Goal: Transaction & Acquisition: Purchase product/service

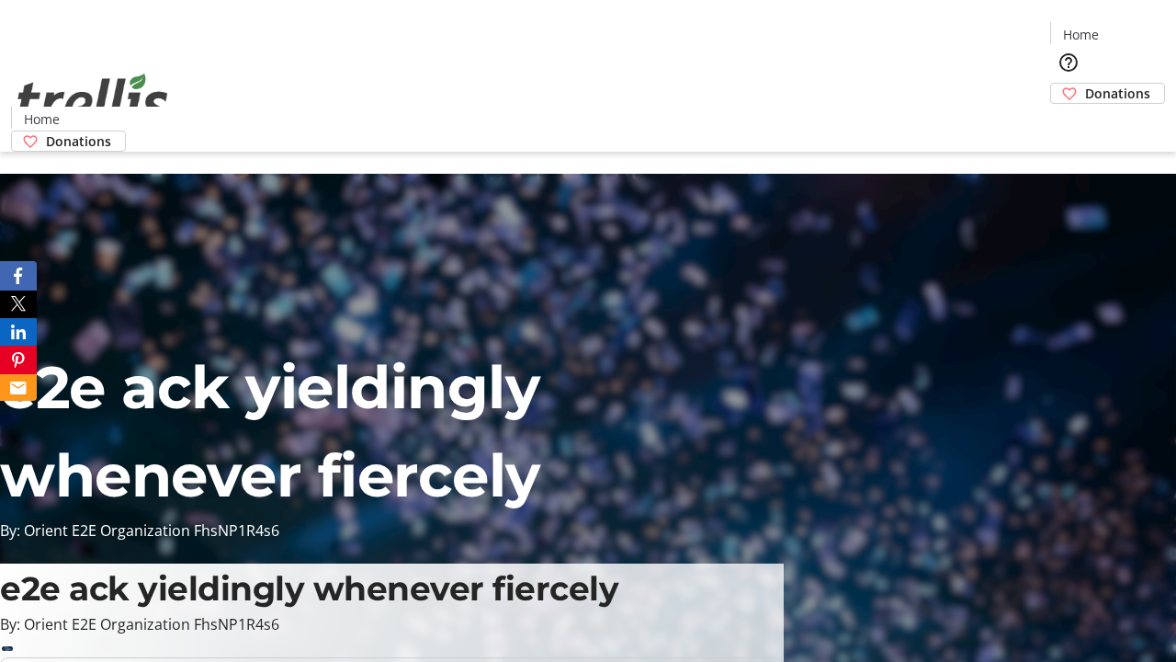
click at [1085, 84] on span "Donations" at bounding box center [1117, 93] width 65 height 19
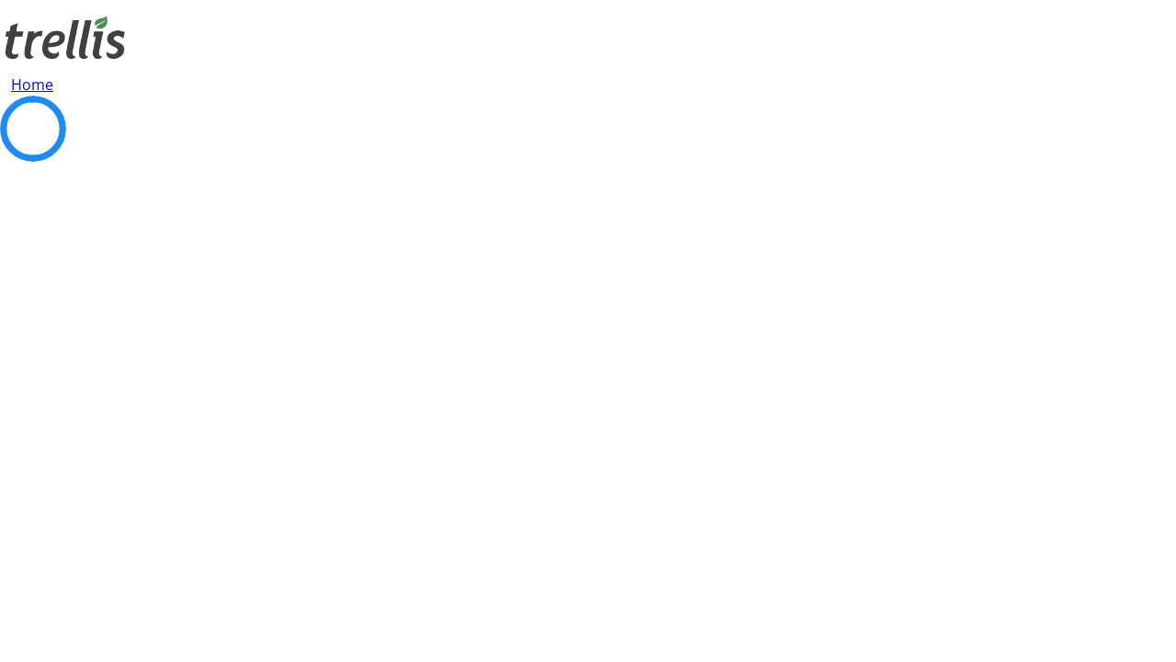
select select "CA"
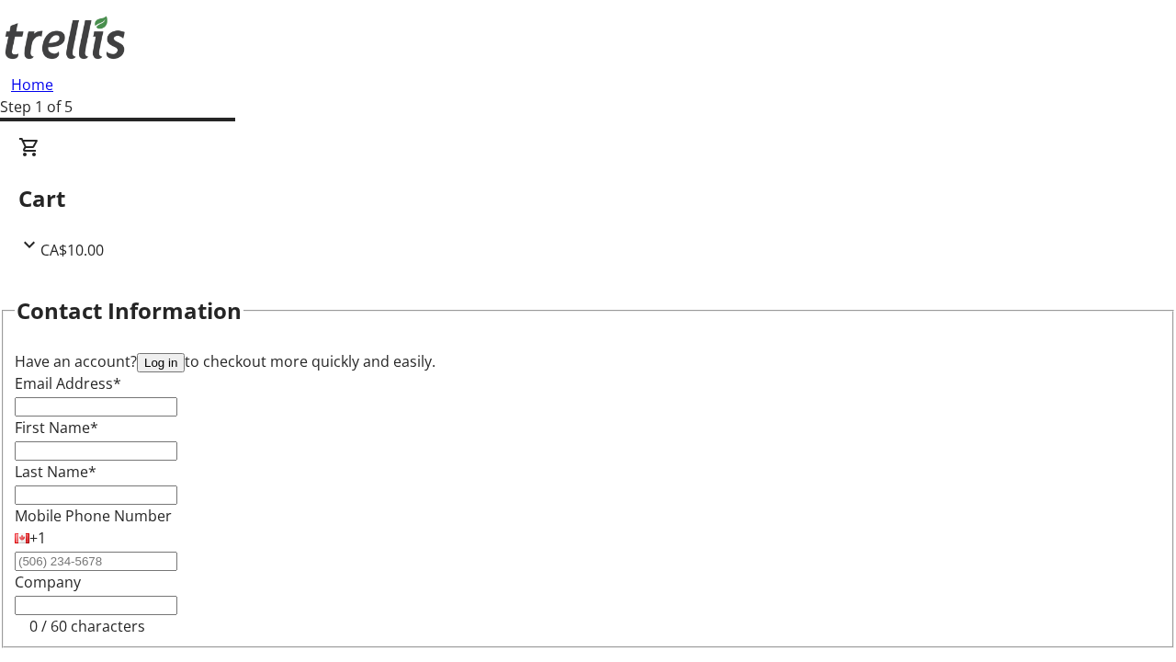
click at [185, 353] on button "Log in" at bounding box center [161, 362] width 48 height 19
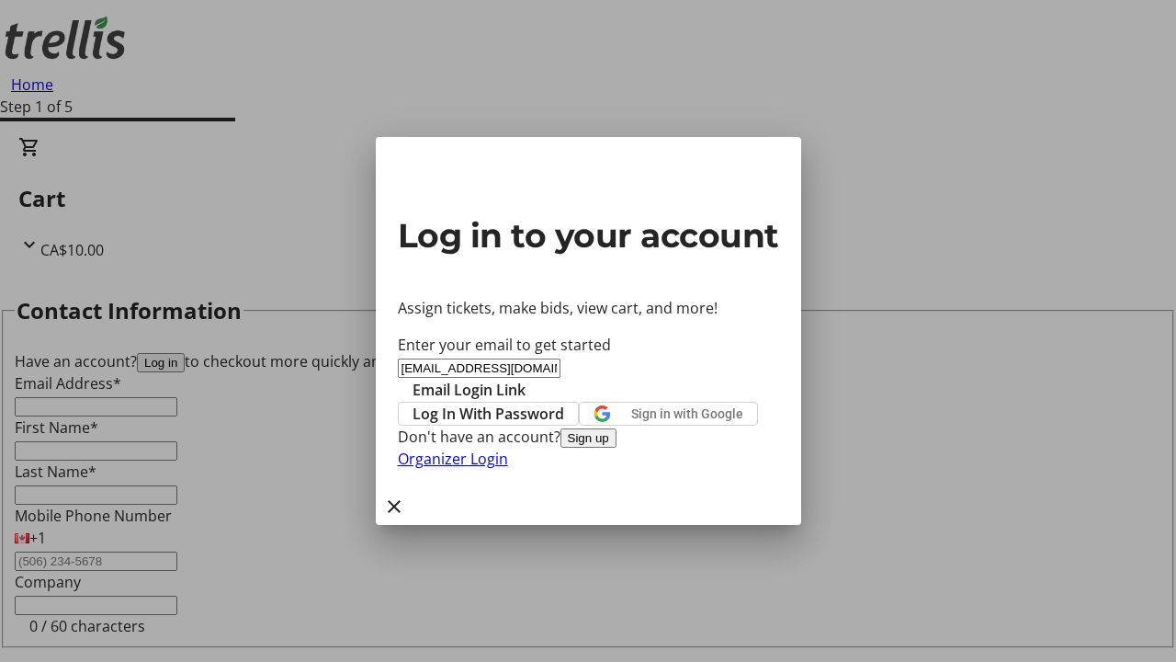
type input "[EMAIL_ADDRESS][DOMAIN_NAME]"
click at [526, 379] on span "Email Login Link" at bounding box center [469, 390] width 113 height 22
